Goal: Task Accomplishment & Management: Manage account settings

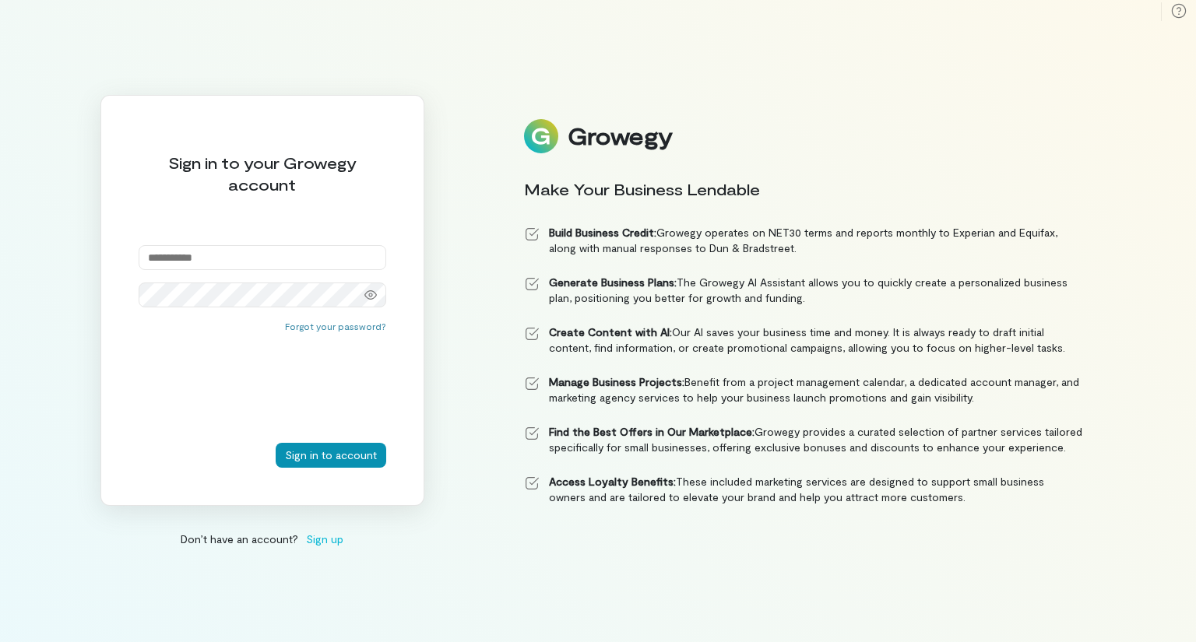
type input "**********"
click at [341, 466] on button "Sign in to account" at bounding box center [331, 455] width 111 height 25
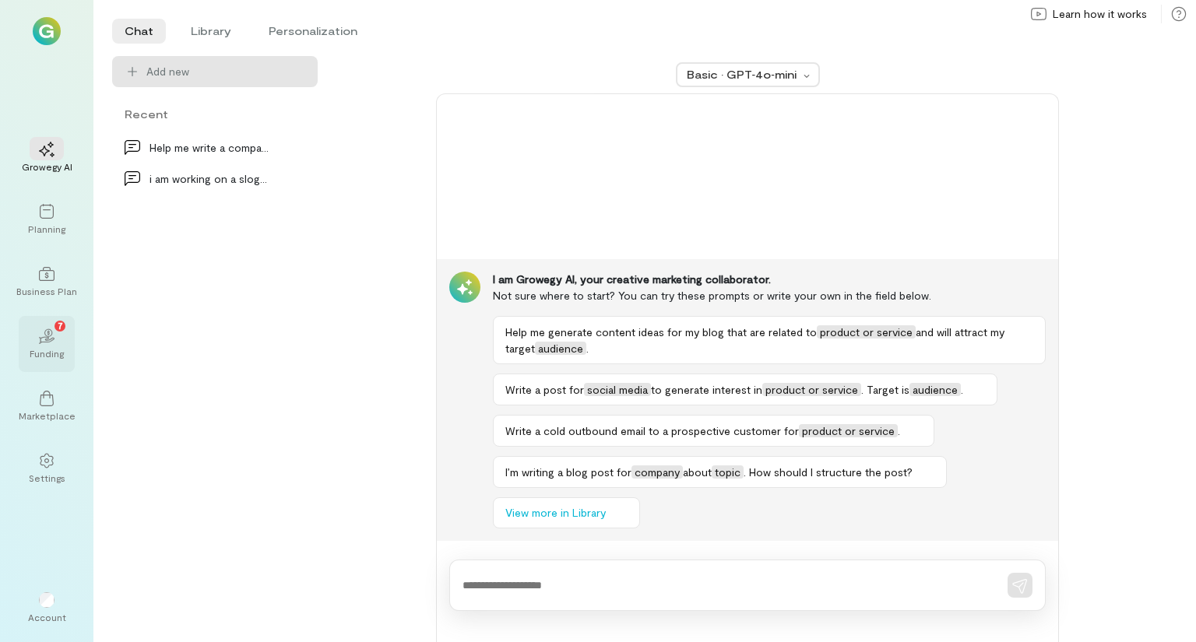
click at [49, 343] on icon "02" at bounding box center [47, 336] width 16 height 16
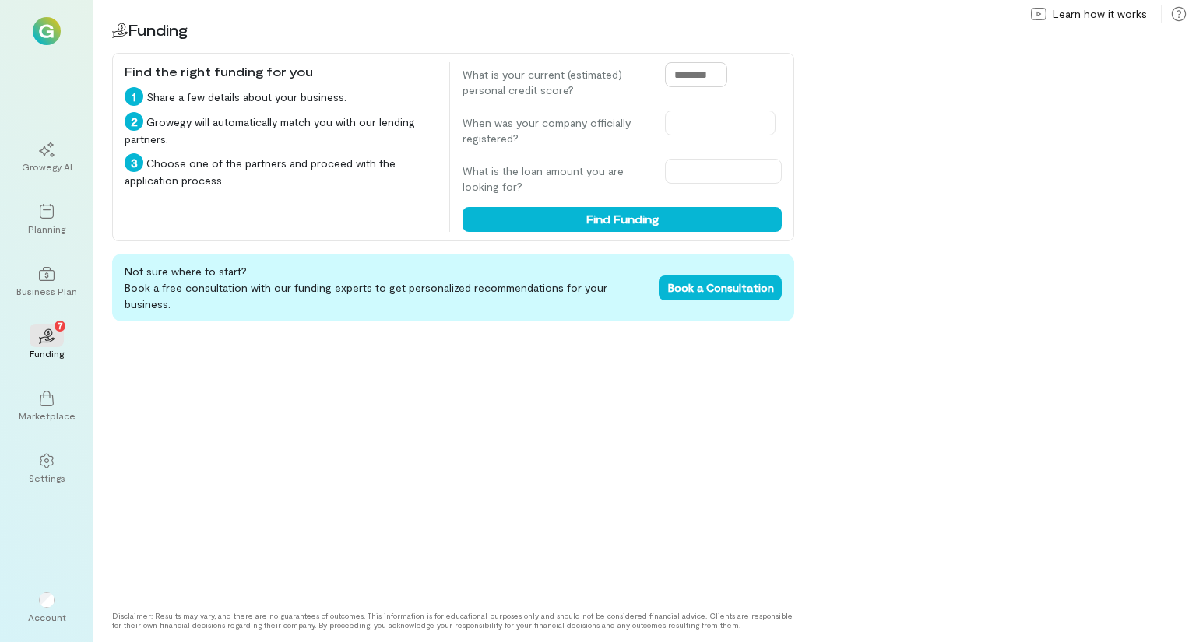
click at [716, 74] on input "text" at bounding box center [696, 74] width 62 height 25
drag, startPoint x: 701, startPoint y: 71, endPoint x: 709, endPoint y: 76, distance: 10.1
click at [701, 71] on input "text" at bounding box center [696, 74] width 62 height 25
type input "***"
click at [44, 406] on icon at bounding box center [47, 399] width 14 height 16
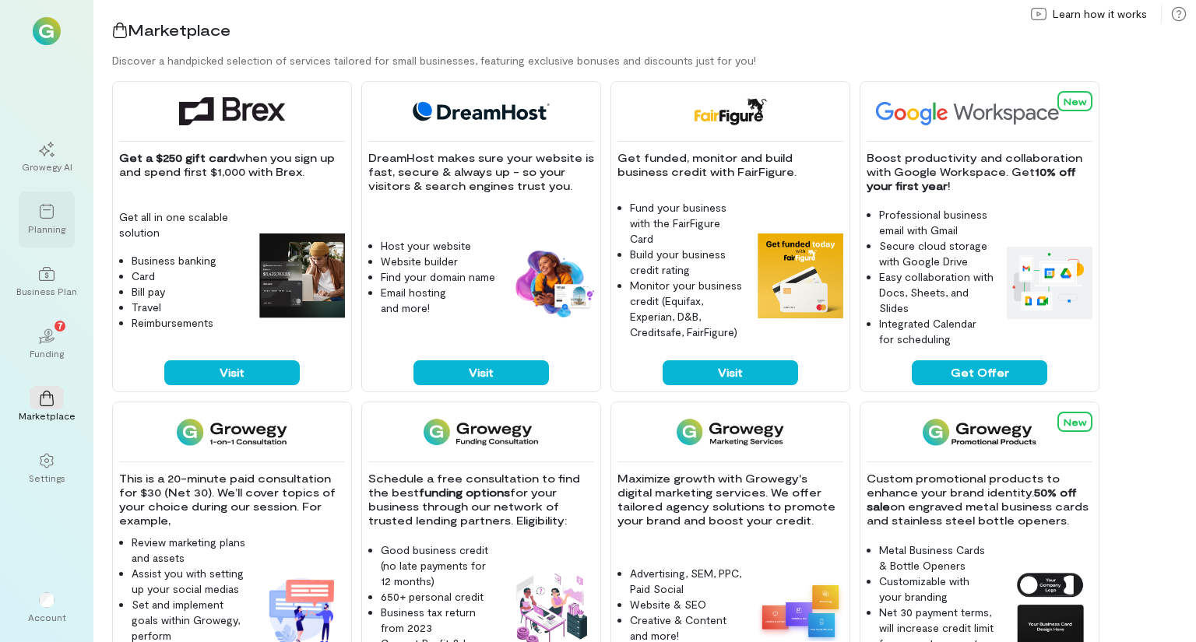
click at [42, 213] on icon at bounding box center [47, 212] width 16 height 16
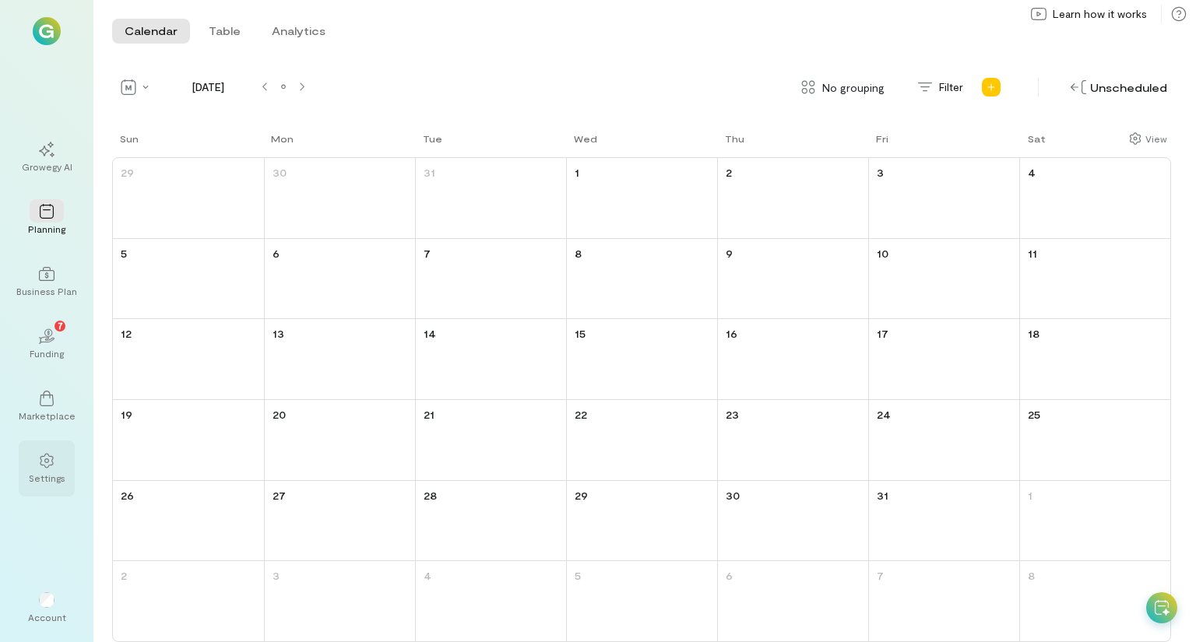
click at [40, 473] on div "Settings" at bounding box center [47, 478] width 37 height 12
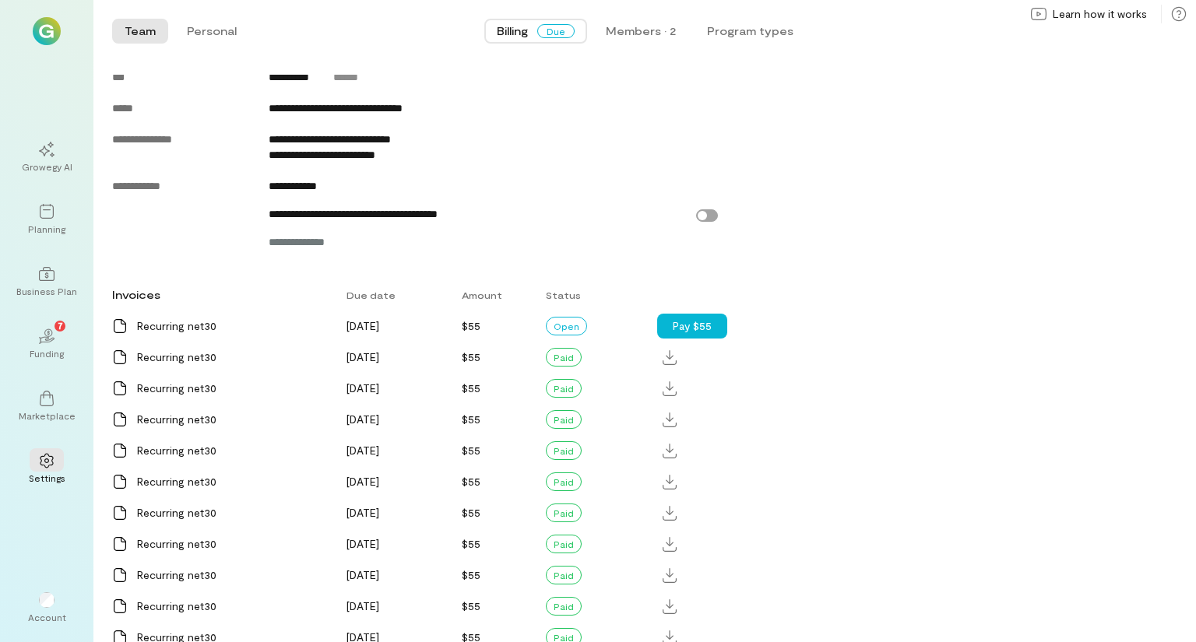
scroll to position [729, 0]
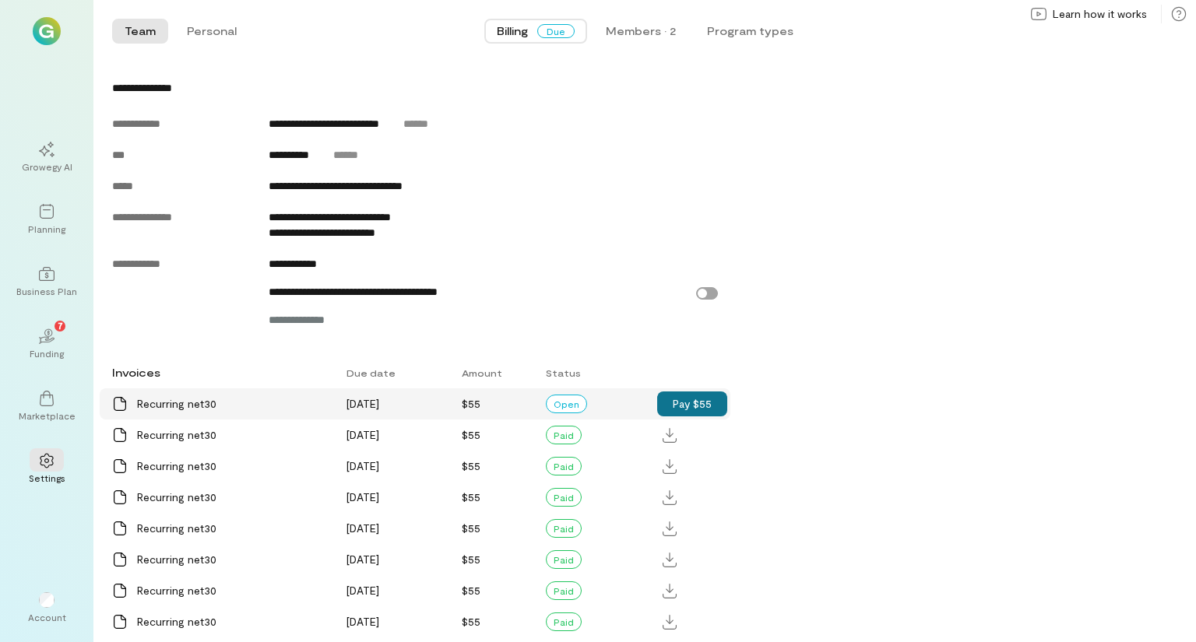
click at [688, 416] on button "Pay $55" at bounding box center [692, 404] width 70 height 25
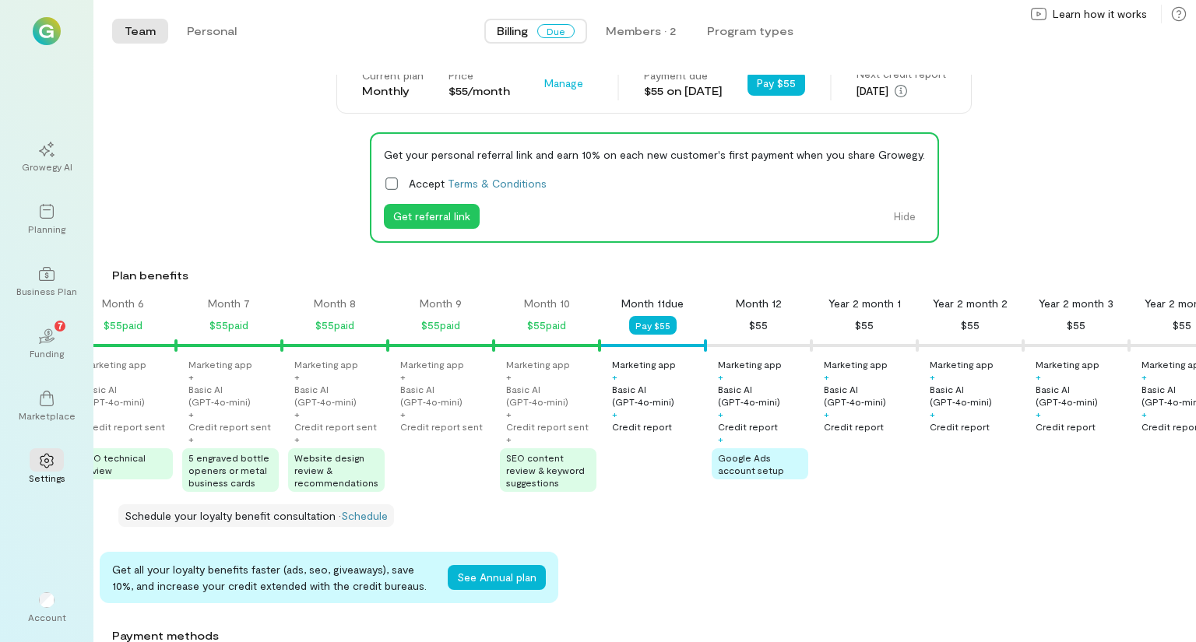
scroll to position [339, 0]
